Goal: Task Accomplishment & Management: Use online tool/utility

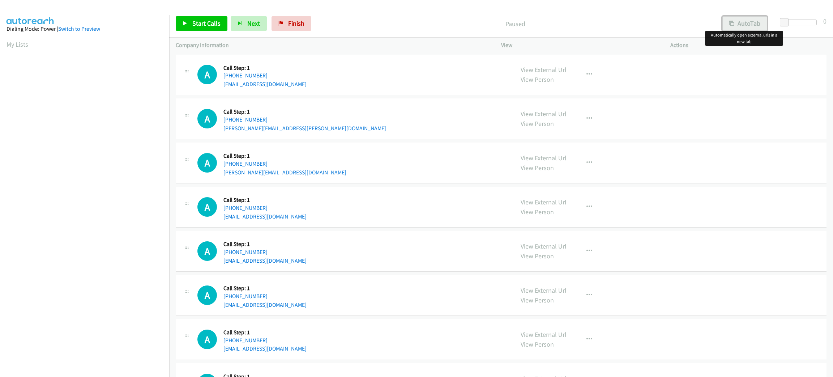
click at [734, 19] on button "AutoTab" at bounding box center [744, 23] width 45 height 14
click at [221, 22] on link "Start Calls" at bounding box center [202, 23] width 52 height 14
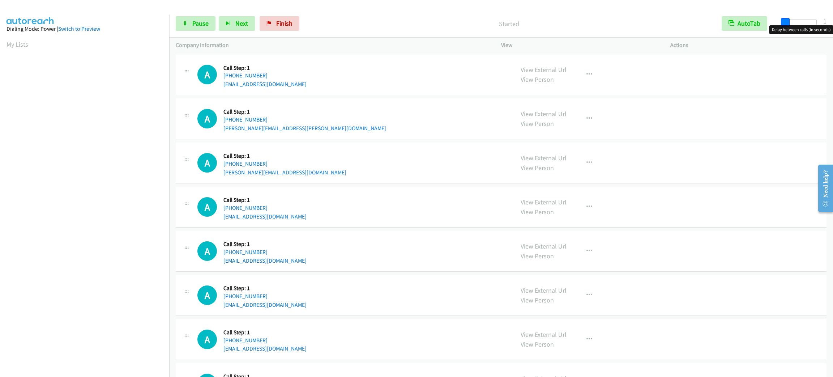
click at [785, 20] on span at bounding box center [785, 22] width 9 height 9
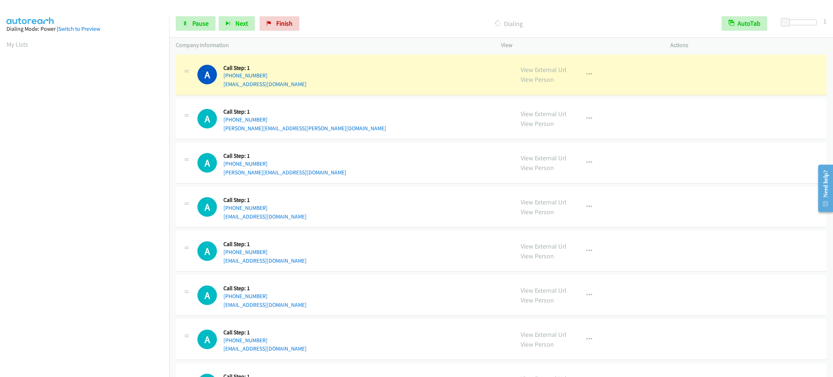
scroll to position [31, 0]
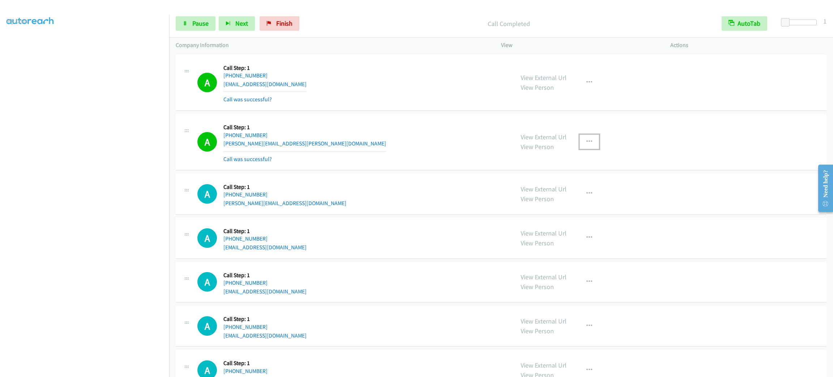
click at [587, 142] on icon "button" at bounding box center [590, 142] width 6 height 6
click at [579, 198] on link "Add to do not call list" at bounding box center [551, 203] width 96 height 14
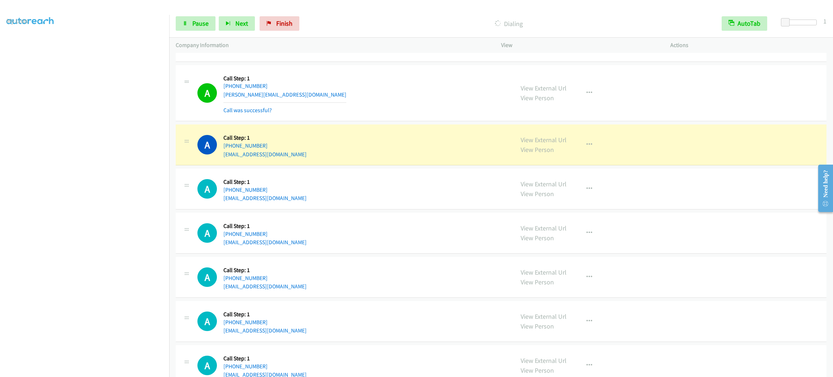
scroll to position [162, 0]
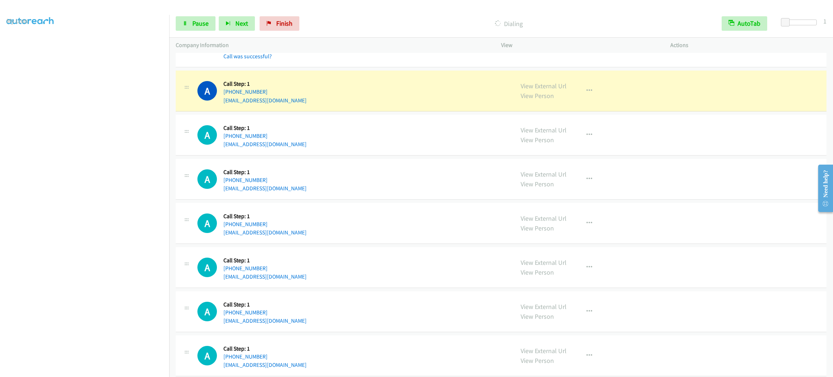
click at [380, 194] on div "A Callback Scheduled Call Step: 1 America/New_York [PHONE_NUMBER] [EMAIL_ADDRES…" at bounding box center [501, 179] width 651 height 41
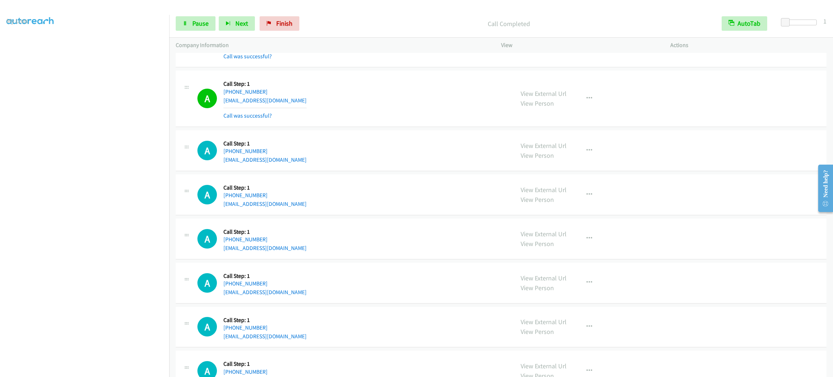
scroll to position [217, 0]
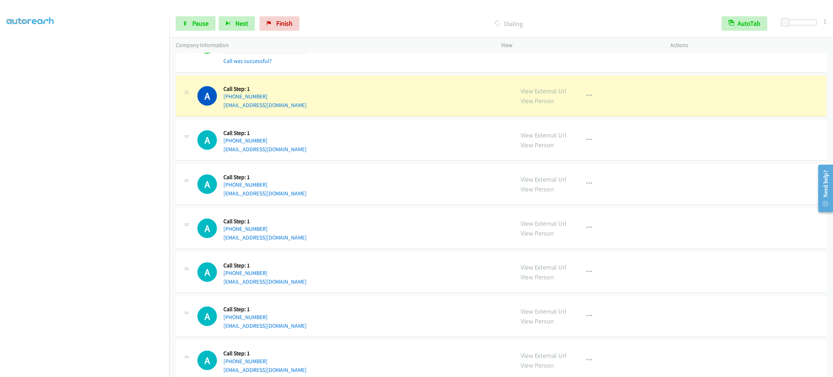
click at [196, 31] on div "Start Calls Pause Next Finish Dialing AutoTab AutoTab 1" at bounding box center [501, 24] width 664 height 28
click at [197, 24] on span "Pause" at bounding box center [200, 23] width 16 height 8
click at [212, 28] on link "Start Calls" at bounding box center [202, 23] width 52 height 14
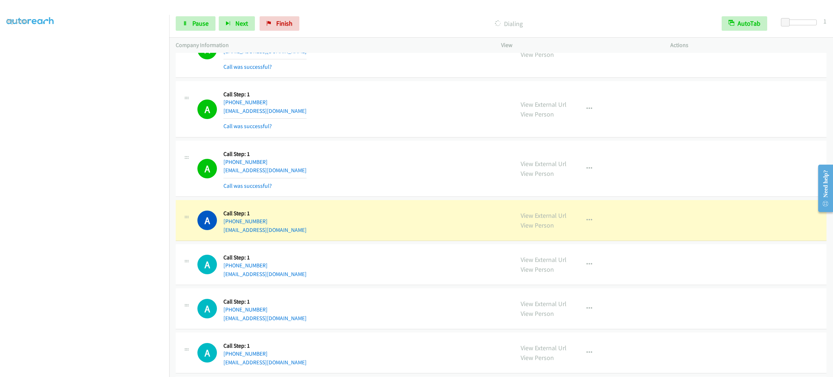
scroll to position [31, 2]
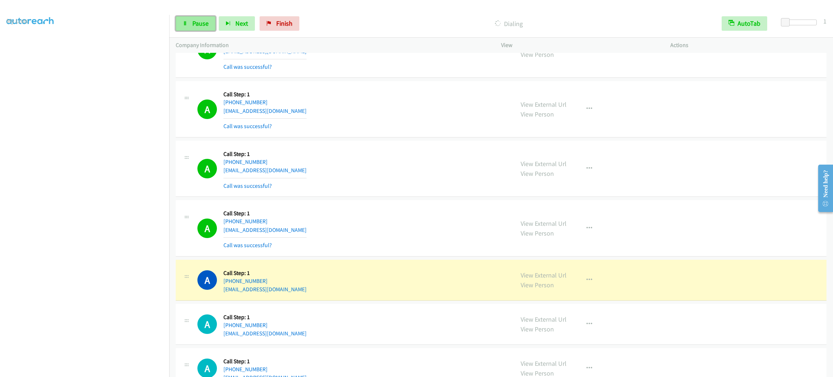
click at [197, 20] on span "Pause" at bounding box center [200, 23] width 16 height 8
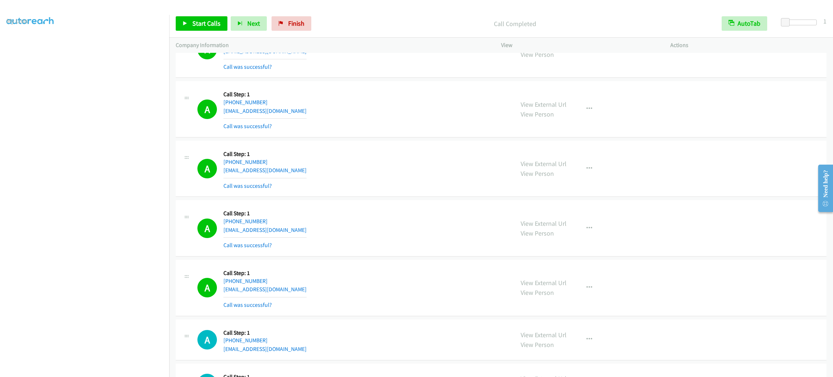
click at [421, 140] on td "A Callback Scheduled Call Step: 1 America/New_York [PHONE_NUMBER] [EMAIL_ADDRES…" at bounding box center [501, 169] width 664 height 60
click at [702, 46] on p "Actions" at bounding box center [748, 45] width 156 height 9
click at [218, 26] on span "Start Calls" at bounding box center [206, 23] width 28 height 8
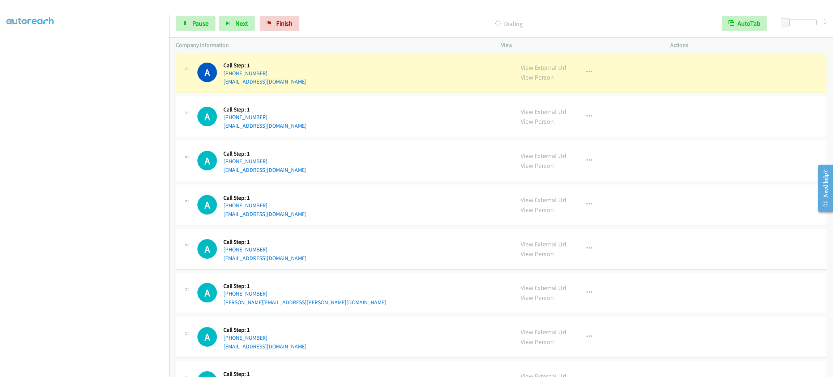
scroll to position [1397, 0]
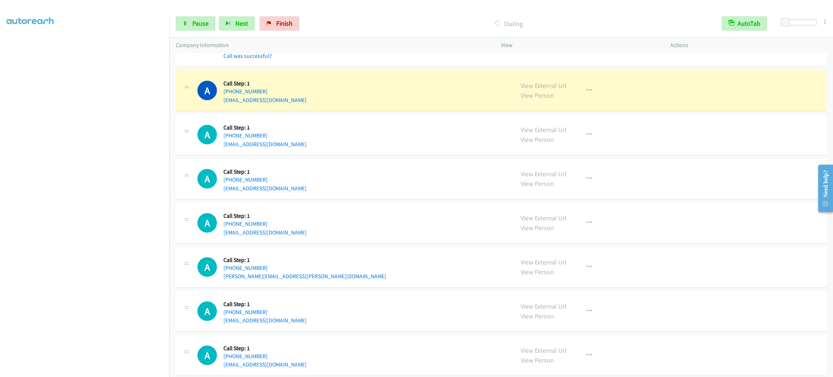
click at [88, 369] on section at bounding box center [85, 205] width 156 height 346
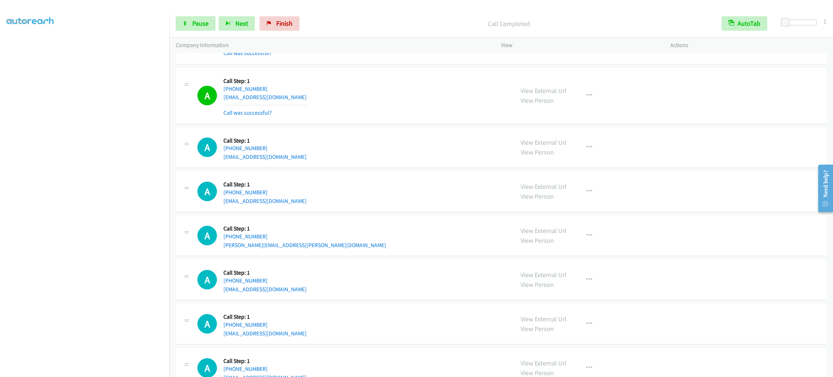
scroll to position [1513, 0]
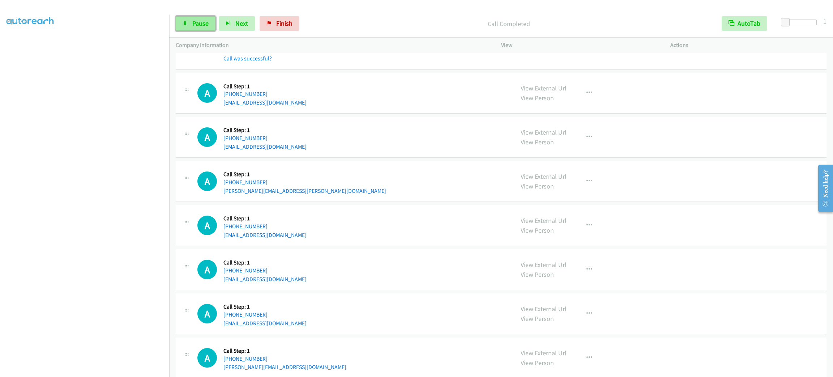
click at [205, 22] on span "Pause" at bounding box center [200, 23] width 16 height 8
click at [205, 22] on span "Start Calls" at bounding box center [206, 23] width 28 height 8
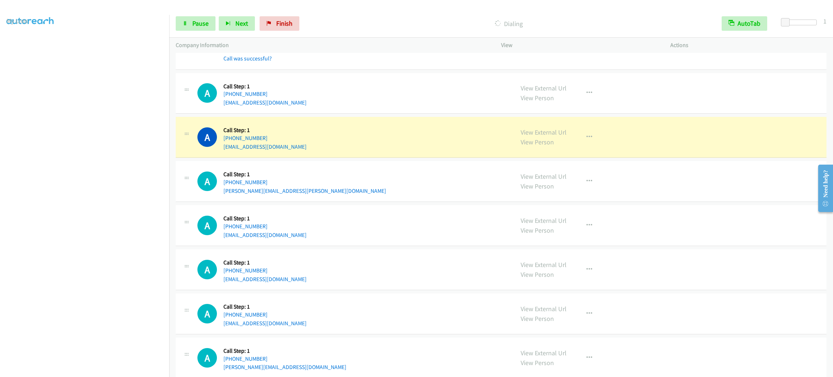
click at [93, 369] on section at bounding box center [85, 205] width 156 height 346
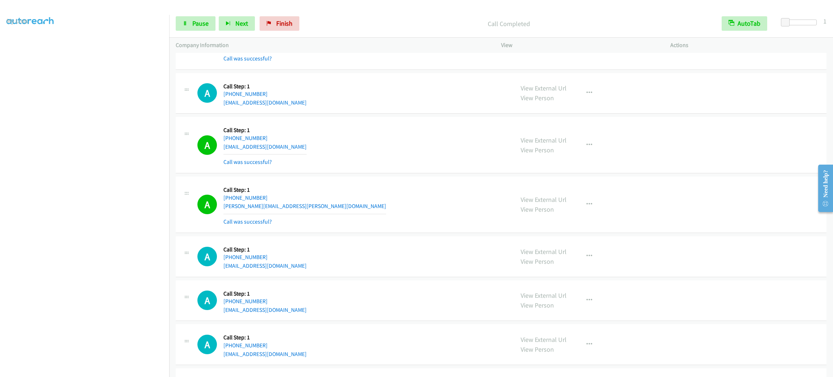
scroll to position [1622, 0]
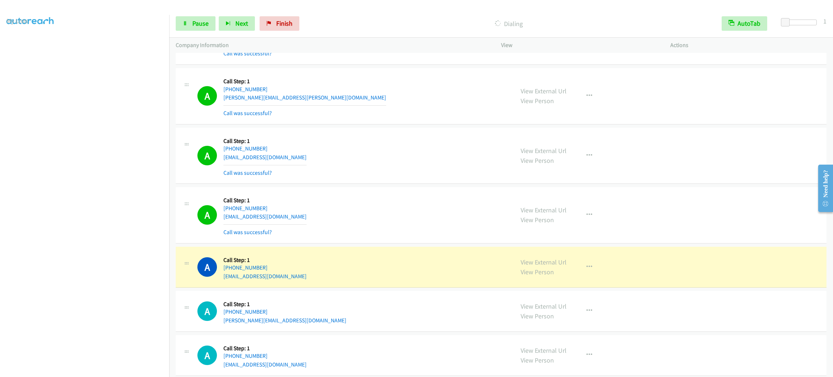
click at [399, 135] on div "A Callback Scheduled Call Step: 1 America/Los_Angeles [PHONE_NUMBER] [EMAIL_ADD…" at bounding box center [501, 156] width 651 height 56
click at [396, 137] on div "A Callback Scheduled Call Step: 1 America/Los_Angeles [PHONE_NUMBER] [EMAIL_ADD…" at bounding box center [501, 156] width 651 height 56
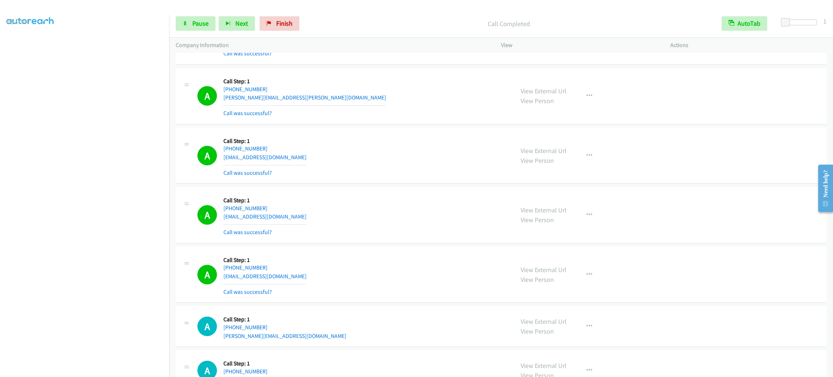
click at [396, 137] on div "A Callback Scheduled Call Step: 1 America/Los_Angeles [PHONE_NUMBER] [EMAIL_ADD…" at bounding box center [501, 156] width 651 height 56
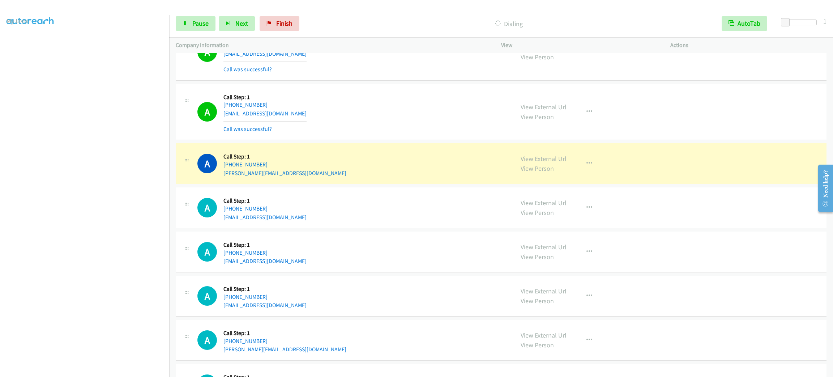
scroll to position [1839, 0]
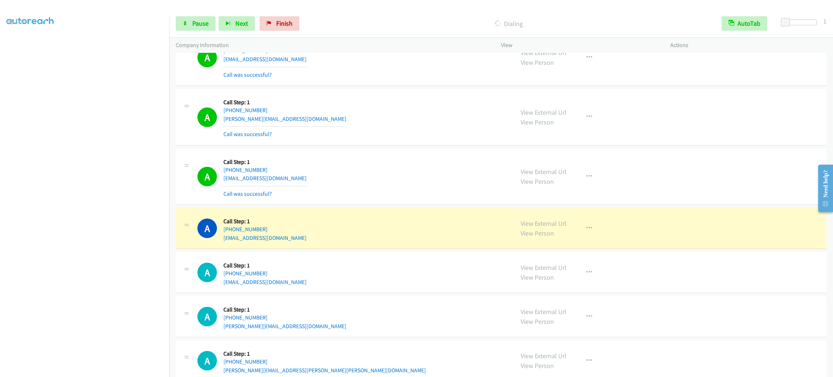
click at [536, 219] on div "View External Url View Person View External Url Email Schedule/Manage Callback …" at bounding box center [602, 227] width 176 height 27
click at [537, 223] on div "View External Url View Person View External Url Email Schedule/Manage Callback …" at bounding box center [602, 227] width 176 height 27
click at [536, 225] on link "View External Url" at bounding box center [544, 223] width 46 height 8
click at [202, 25] on span "Pause" at bounding box center [200, 23] width 16 height 8
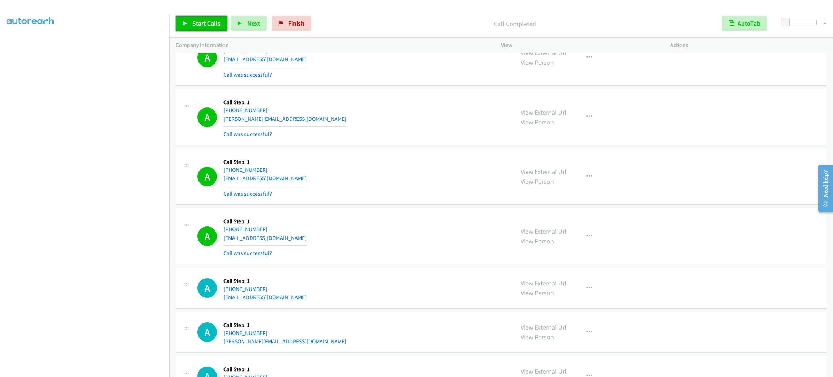
click at [217, 26] on span "Start Calls" at bounding box center [206, 23] width 28 height 8
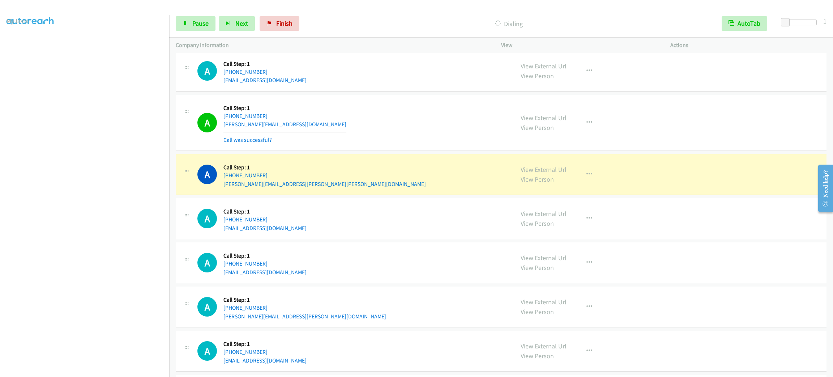
scroll to position [2110, 0]
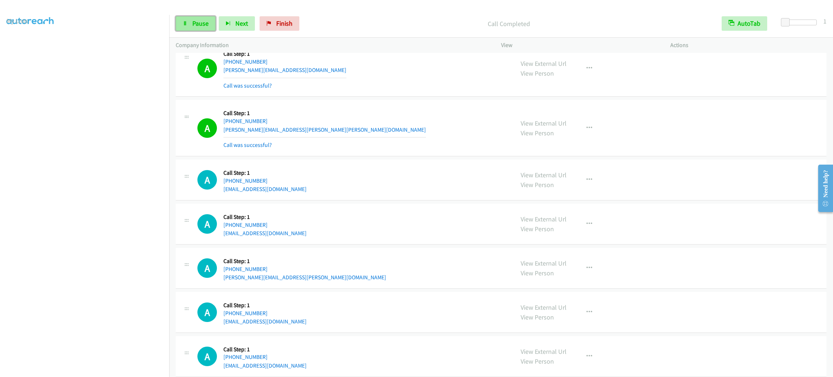
click at [194, 23] on span "Pause" at bounding box center [200, 23] width 16 height 8
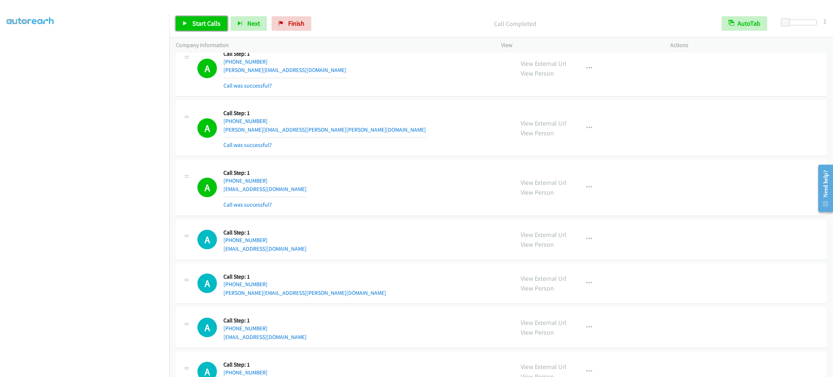
click at [214, 21] on span "Start Calls" at bounding box center [206, 23] width 28 height 8
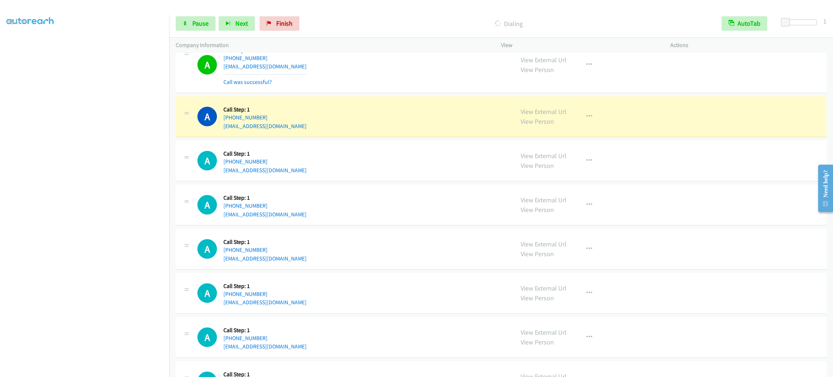
scroll to position [2584, 0]
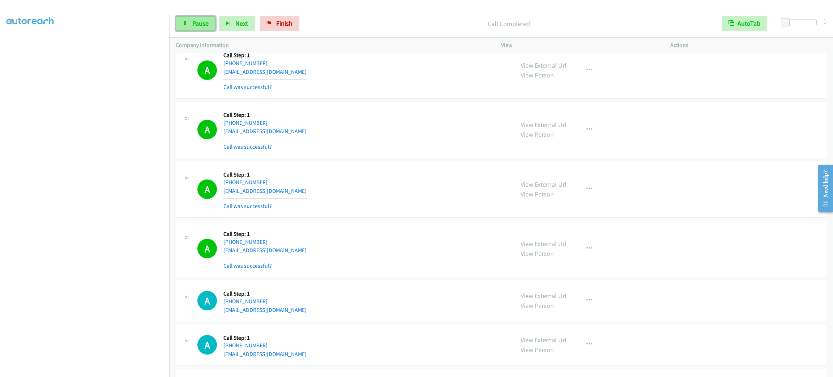
click at [206, 17] on link "Pause" at bounding box center [196, 23] width 40 height 14
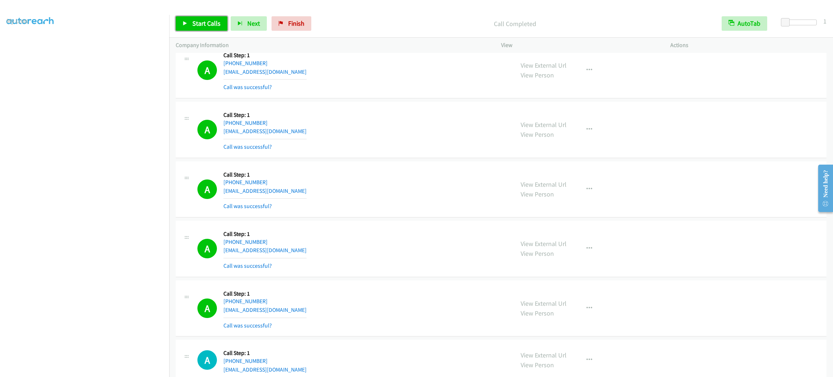
click at [207, 21] on span "Start Calls" at bounding box center [206, 23] width 28 height 8
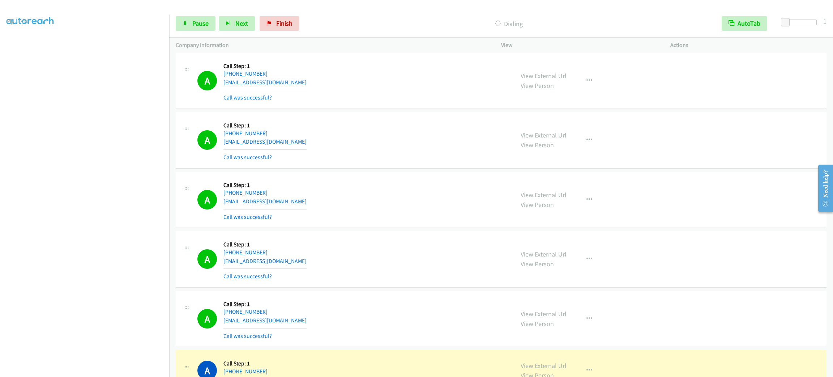
scroll to position [2801, 0]
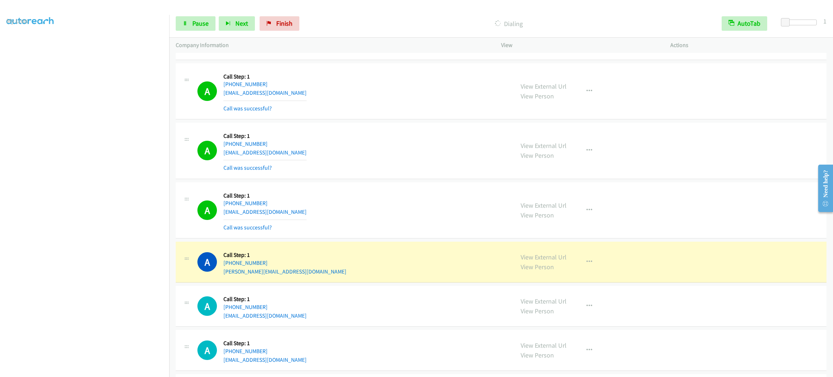
click at [465, 239] on div "A Callback Scheduled Call Step: 1 America/[GEOGRAPHIC_DATA] [PHONE_NUMBER] [EMA…" at bounding box center [501, 210] width 651 height 56
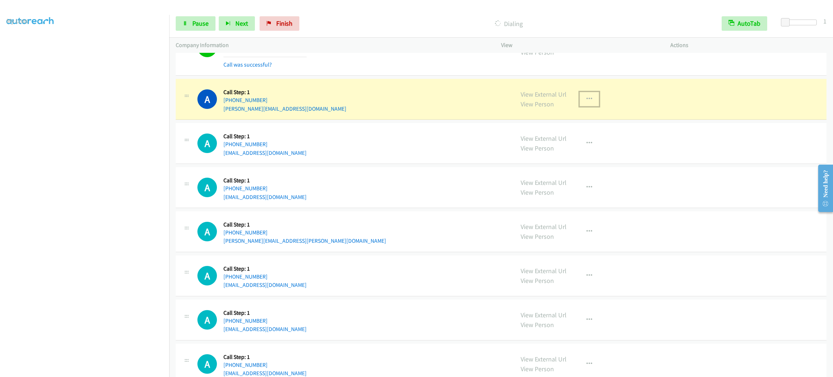
click at [591, 103] on button "button" at bounding box center [590, 99] width 20 height 14
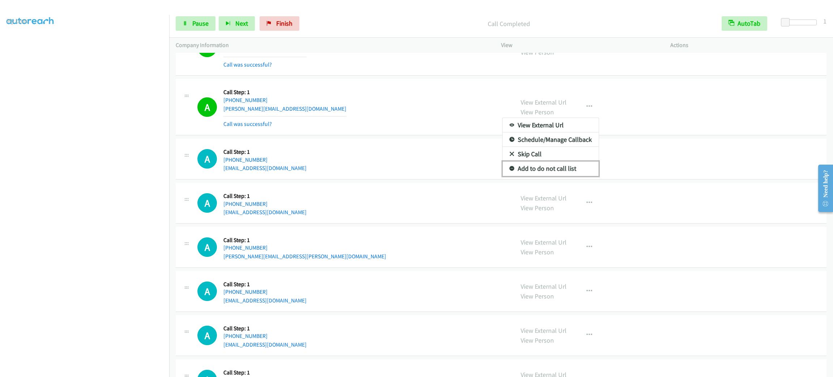
click at [557, 176] on link "Add to do not call list" at bounding box center [551, 168] width 96 height 14
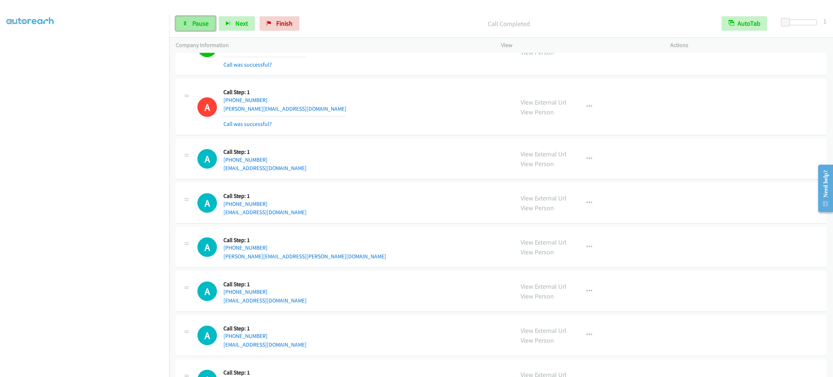
click at [201, 24] on span "Pause" at bounding box center [200, 23] width 16 height 8
click at [214, 27] on link "Start Calls" at bounding box center [202, 23] width 52 height 14
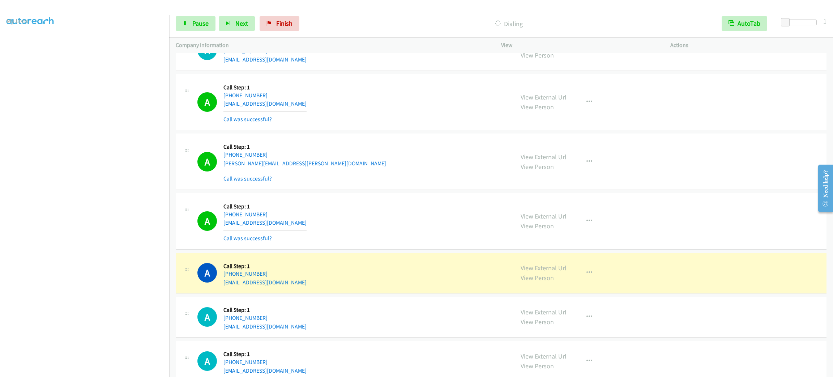
scroll to position [3235, 0]
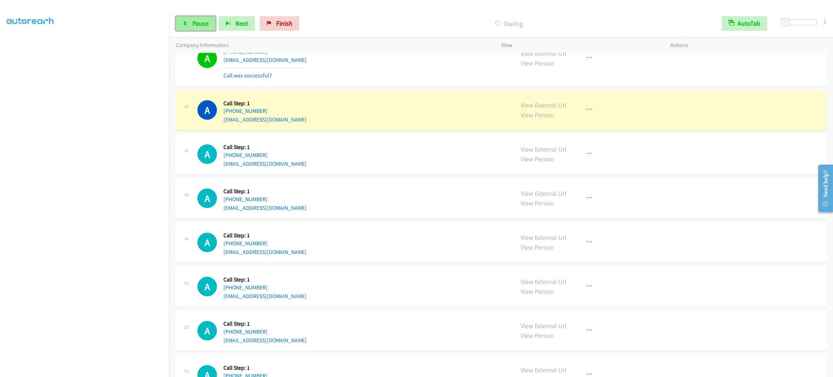
click at [198, 25] on span "Pause" at bounding box center [200, 23] width 16 height 8
